Goal: Transaction & Acquisition: Purchase product/service

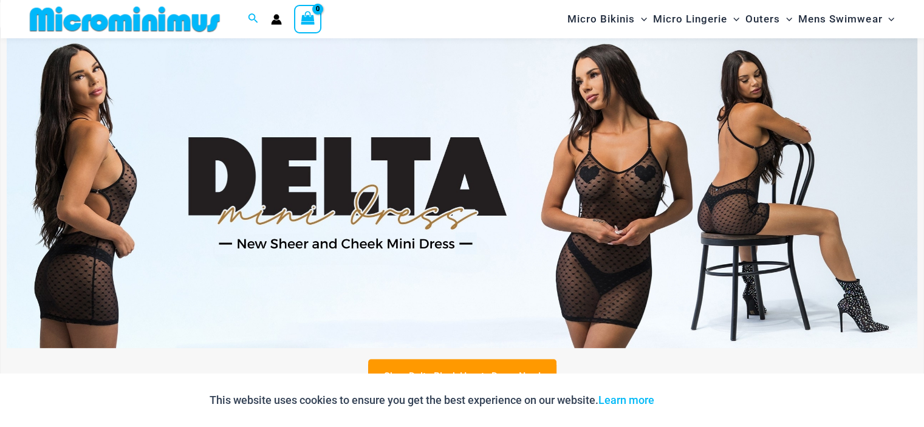
scroll to position [416, 0]
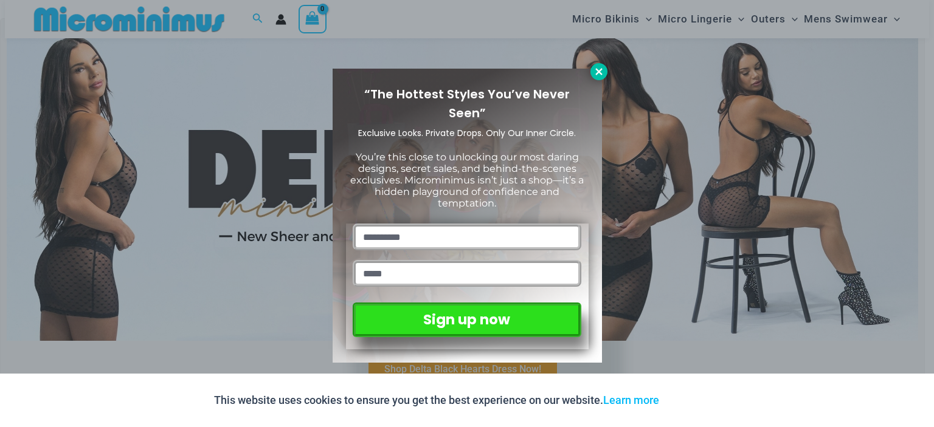
click at [600, 67] on icon at bounding box center [598, 71] width 11 height 11
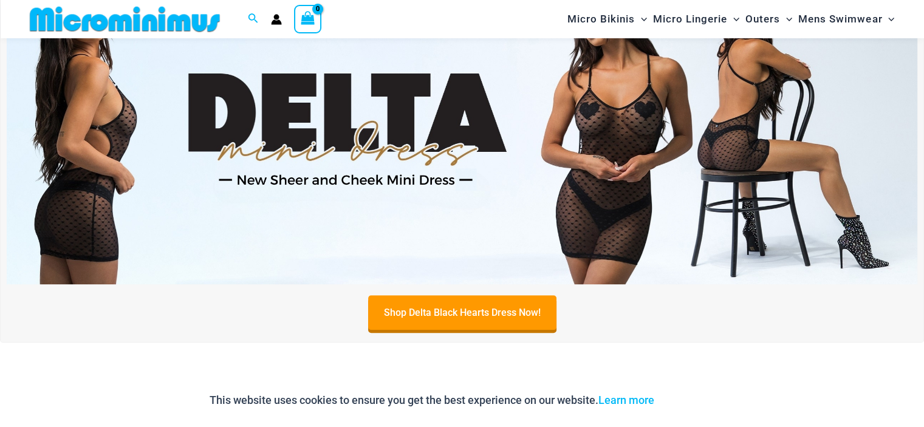
scroll to position [476, 0]
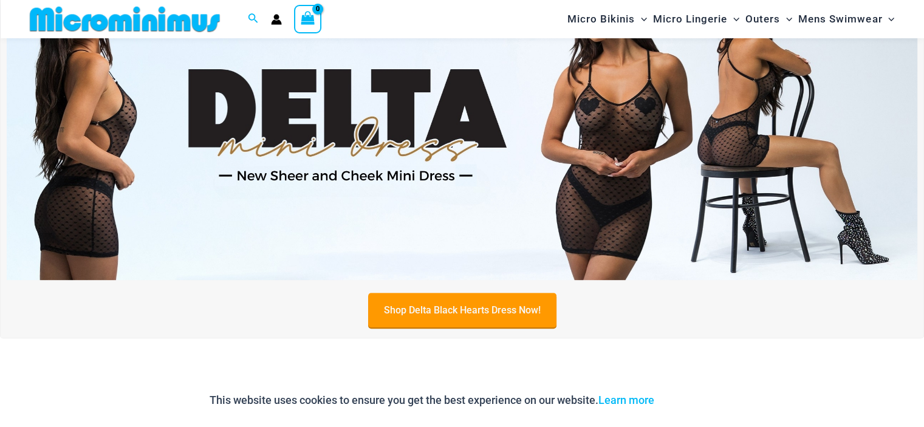
click at [472, 306] on link "Shop Delta Black Hearts Dress Now!" at bounding box center [462, 310] width 188 height 35
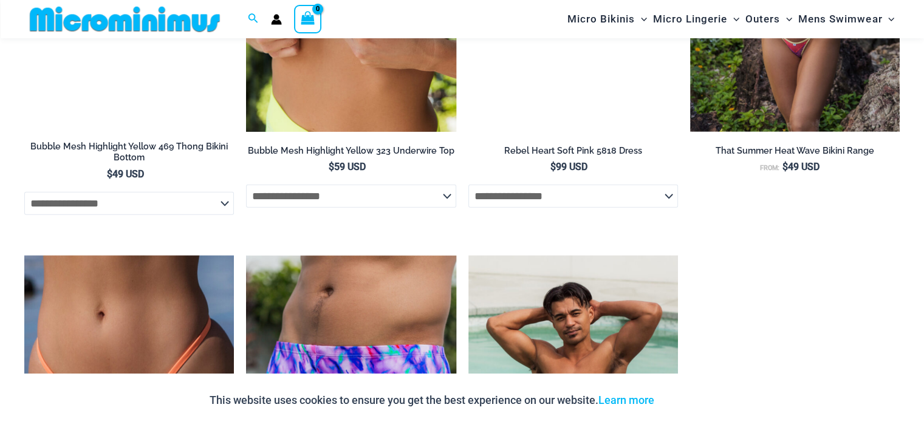
scroll to position [3182, 0]
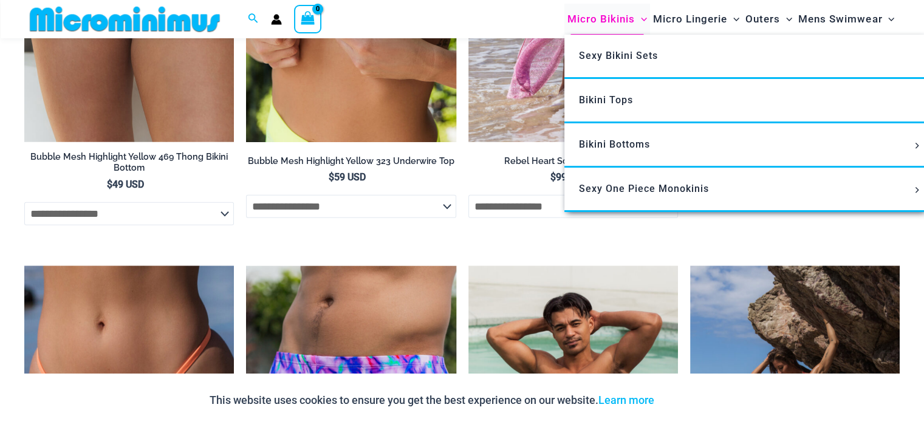
click at [617, 17] on span "Micro Bikinis" at bounding box center [601, 19] width 67 height 31
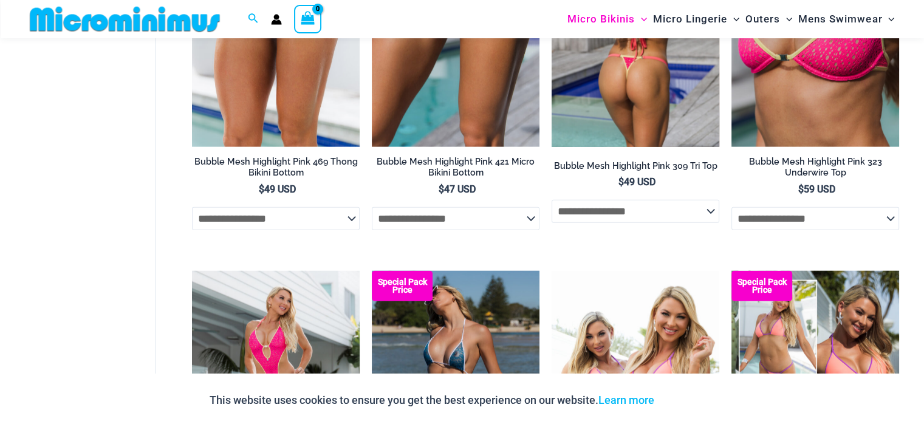
scroll to position [2674, 0]
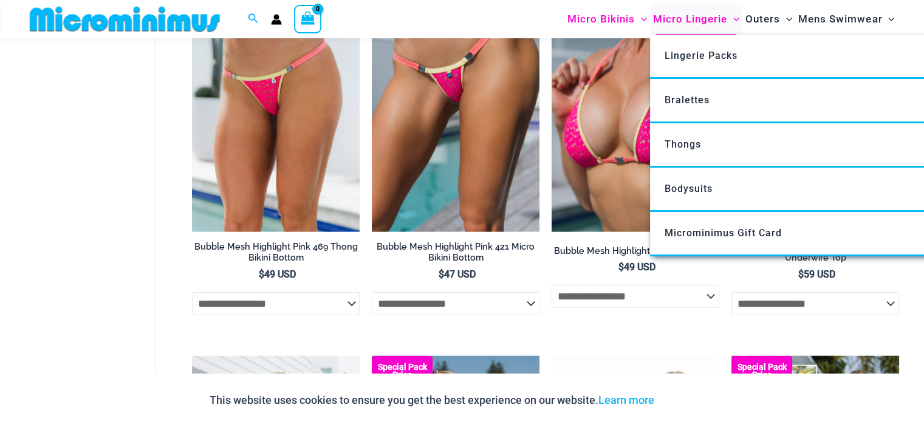
click at [704, 15] on span "Micro Lingerie" at bounding box center [690, 19] width 74 height 31
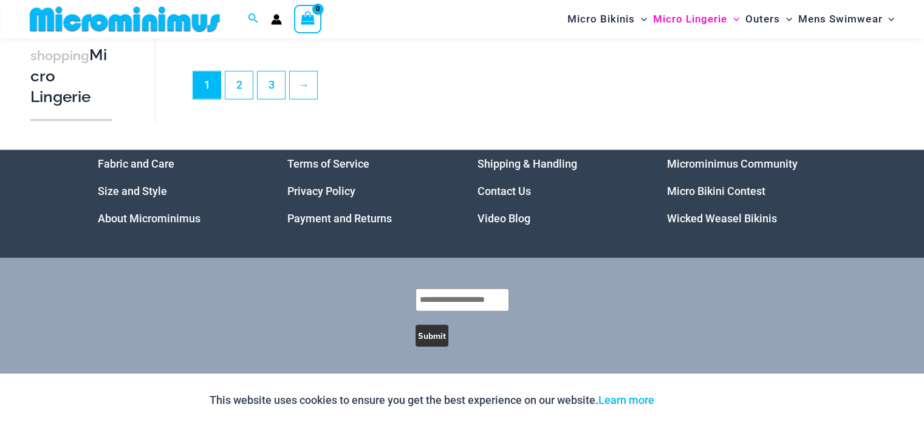
scroll to position [2898, 0]
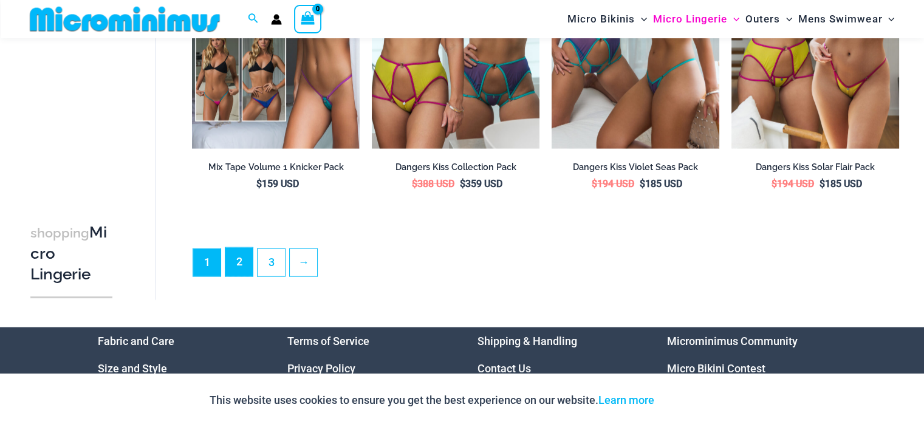
click at [239, 267] on link "2" at bounding box center [238, 262] width 27 height 29
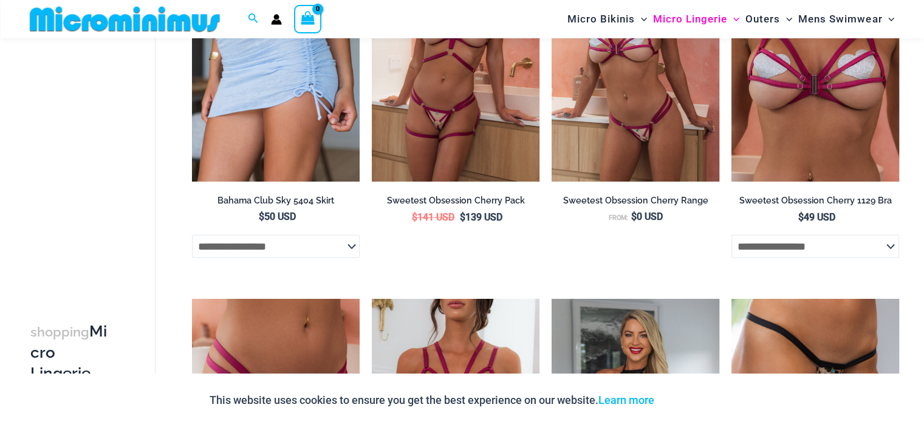
scroll to position [1945, 0]
